Goal: Check status: Check status

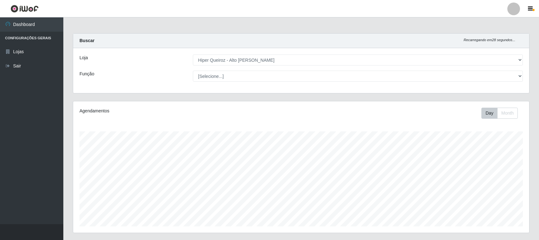
select select "515"
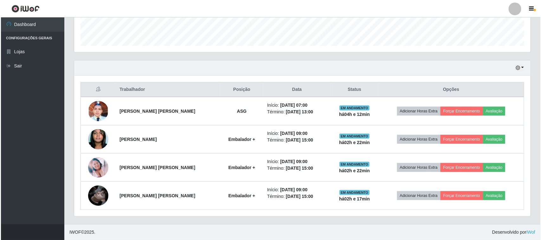
scroll to position [132, 456]
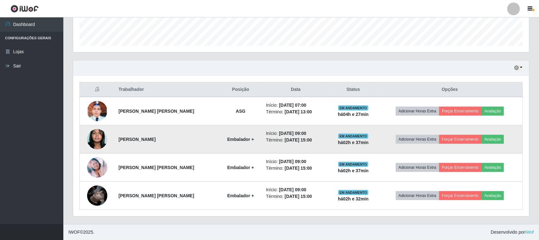
click at [97, 135] on img at bounding box center [97, 139] width 20 height 31
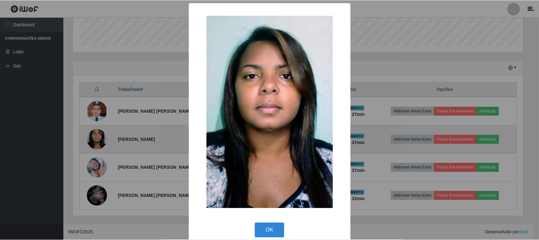
scroll to position [132, 452]
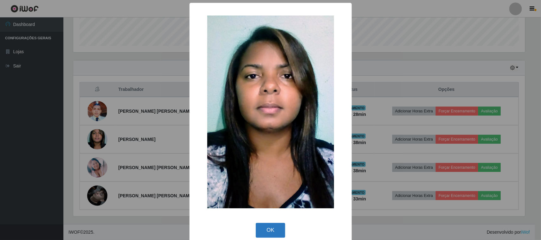
click at [269, 230] on button "OK" at bounding box center [270, 230] width 29 height 15
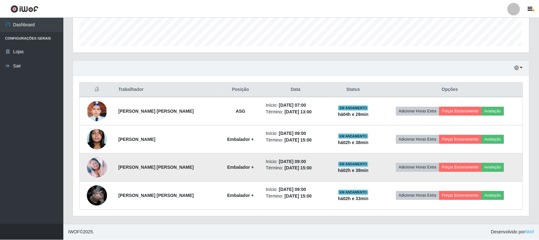
scroll to position [132, 456]
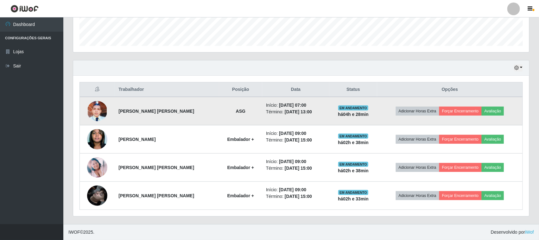
click at [100, 110] on img at bounding box center [97, 111] width 20 height 45
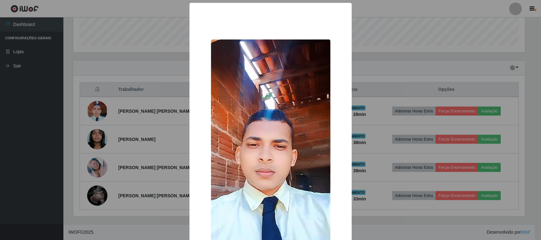
click at [162, 50] on div "× OK Cancel" at bounding box center [270, 120] width 541 height 240
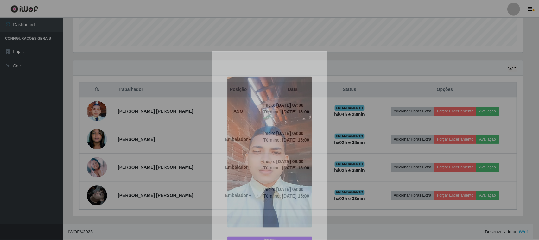
scroll to position [132, 456]
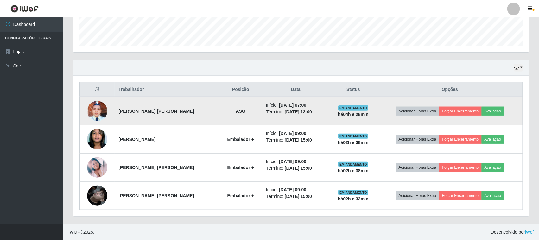
click at [98, 110] on img at bounding box center [97, 111] width 20 height 45
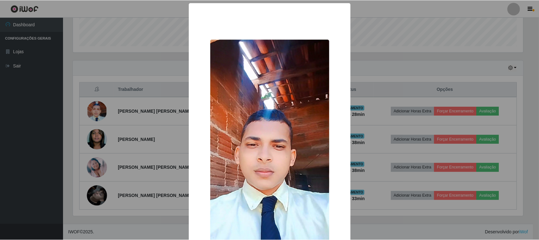
scroll to position [79, 0]
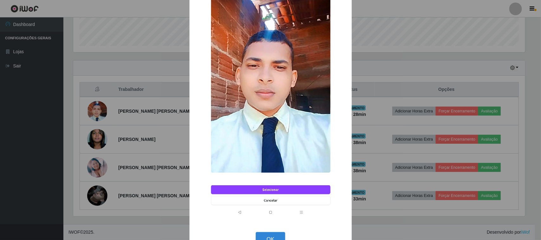
click at [155, 87] on div "× OK Cancel" at bounding box center [270, 120] width 541 height 240
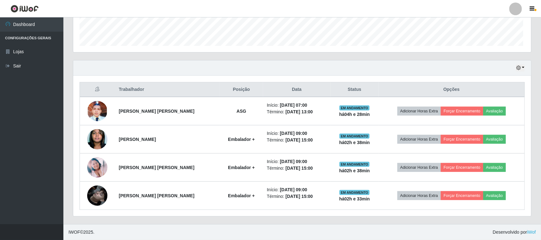
scroll to position [132, 456]
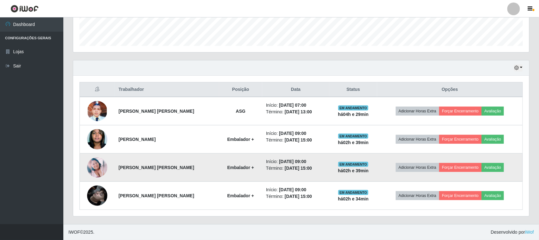
click at [99, 165] on img at bounding box center [97, 167] width 20 height 20
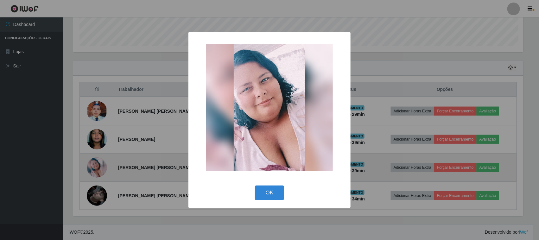
scroll to position [132, 452]
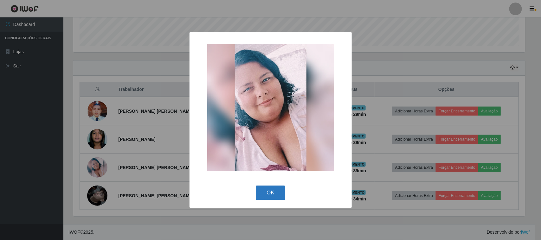
click at [258, 193] on button "OK" at bounding box center [270, 193] width 29 height 15
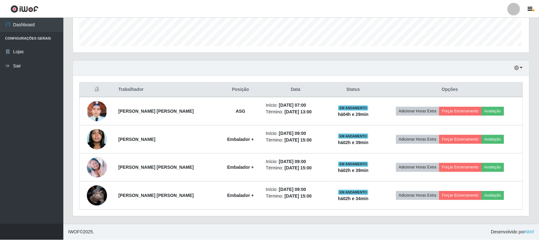
scroll to position [132, 456]
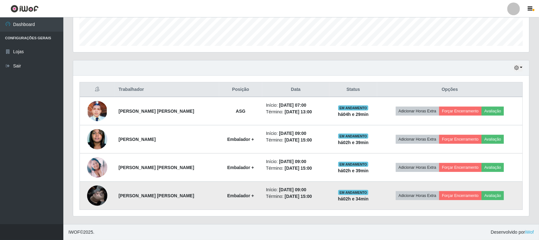
click at [93, 195] on img at bounding box center [97, 196] width 20 height 36
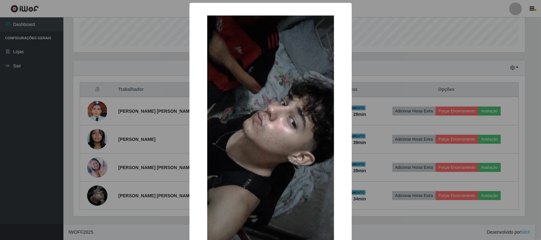
click at [121, 93] on div "× OK Cancel" at bounding box center [270, 120] width 541 height 240
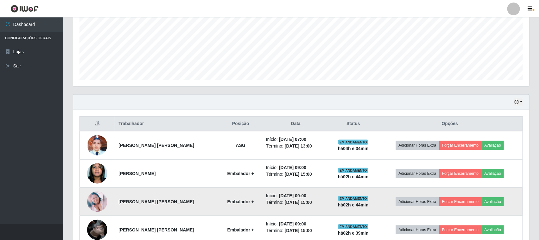
scroll to position [181, 0]
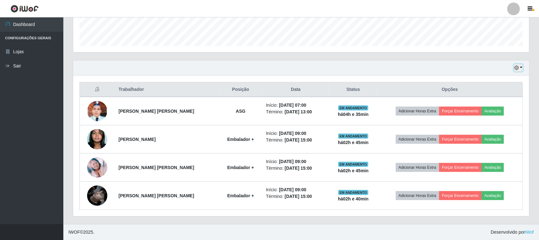
click at [519, 67] on icon "button" at bounding box center [516, 68] width 4 height 4
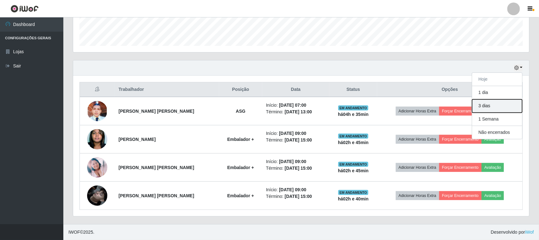
click at [491, 105] on button "3 dias" at bounding box center [497, 105] width 50 height 13
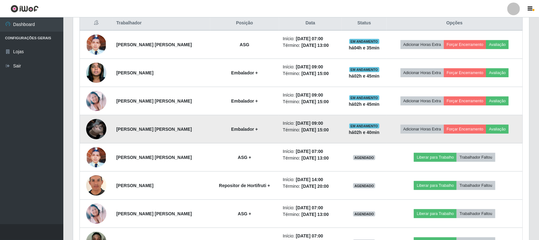
scroll to position [322, 0]
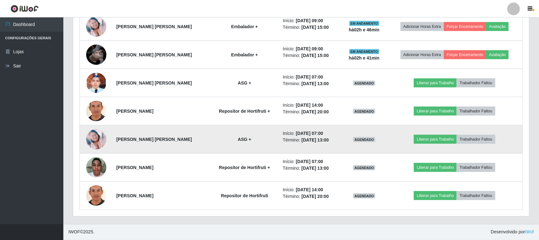
click at [94, 138] on img at bounding box center [96, 139] width 20 height 20
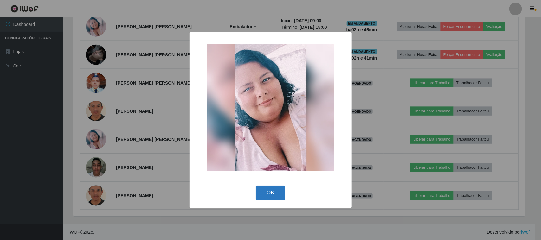
click at [277, 195] on button "OK" at bounding box center [270, 193] width 29 height 15
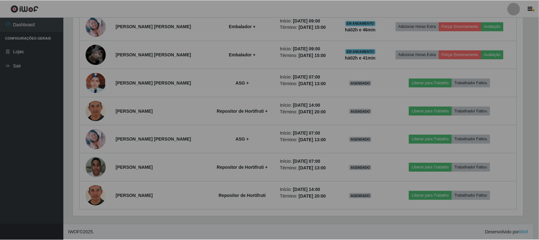
scroll to position [132, 456]
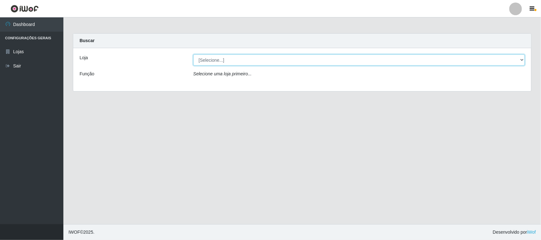
click at [269, 57] on select "[Selecione...] Hiper Queiroz - [GEOGRAPHIC_DATA]" at bounding box center [358, 59] width 331 height 11
select select "515"
click at [193, 54] on select "[Selecione...] Hiper Queiroz - Alto da Conceição" at bounding box center [358, 59] width 331 height 11
